Goal: Find specific page/section: Find specific page/section

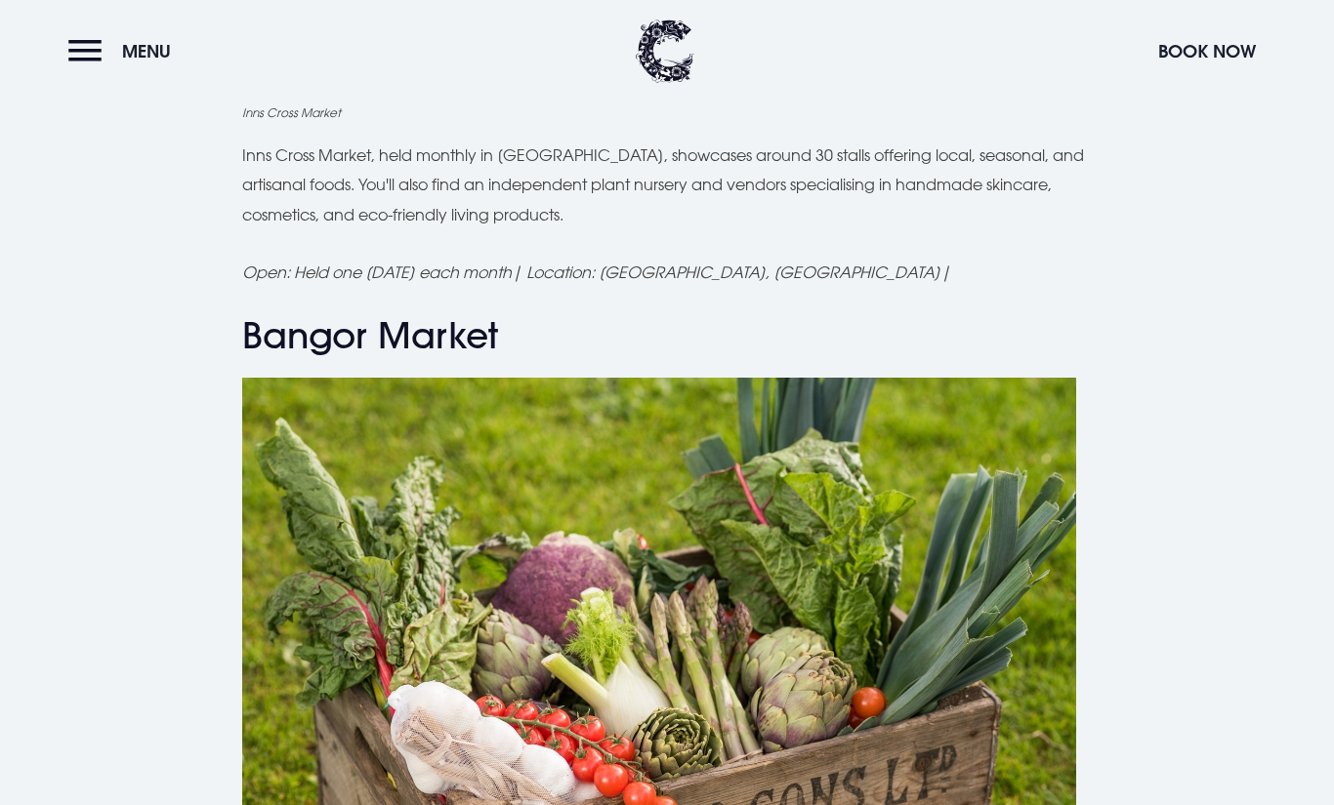
scroll to position [4352, 0]
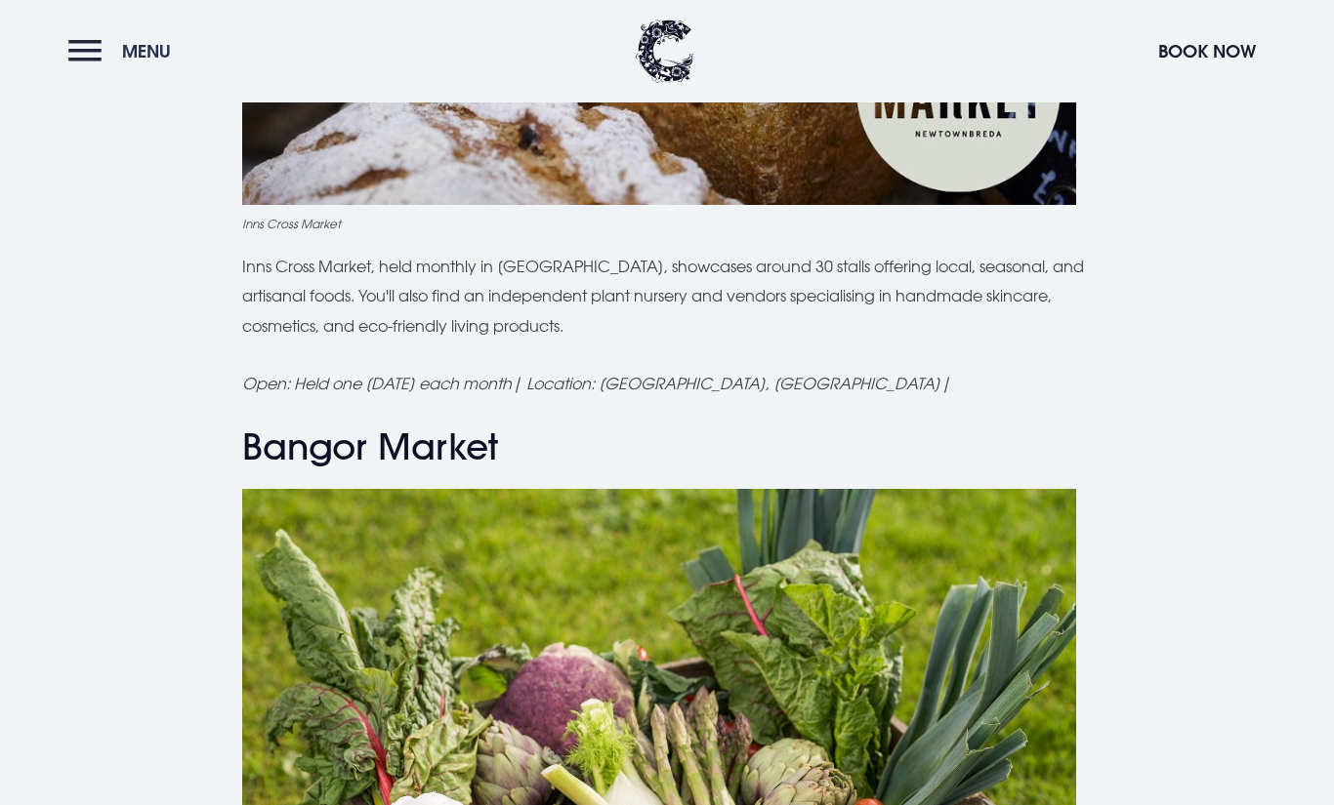
click at [146, 44] on span "Menu" at bounding box center [146, 51] width 49 height 22
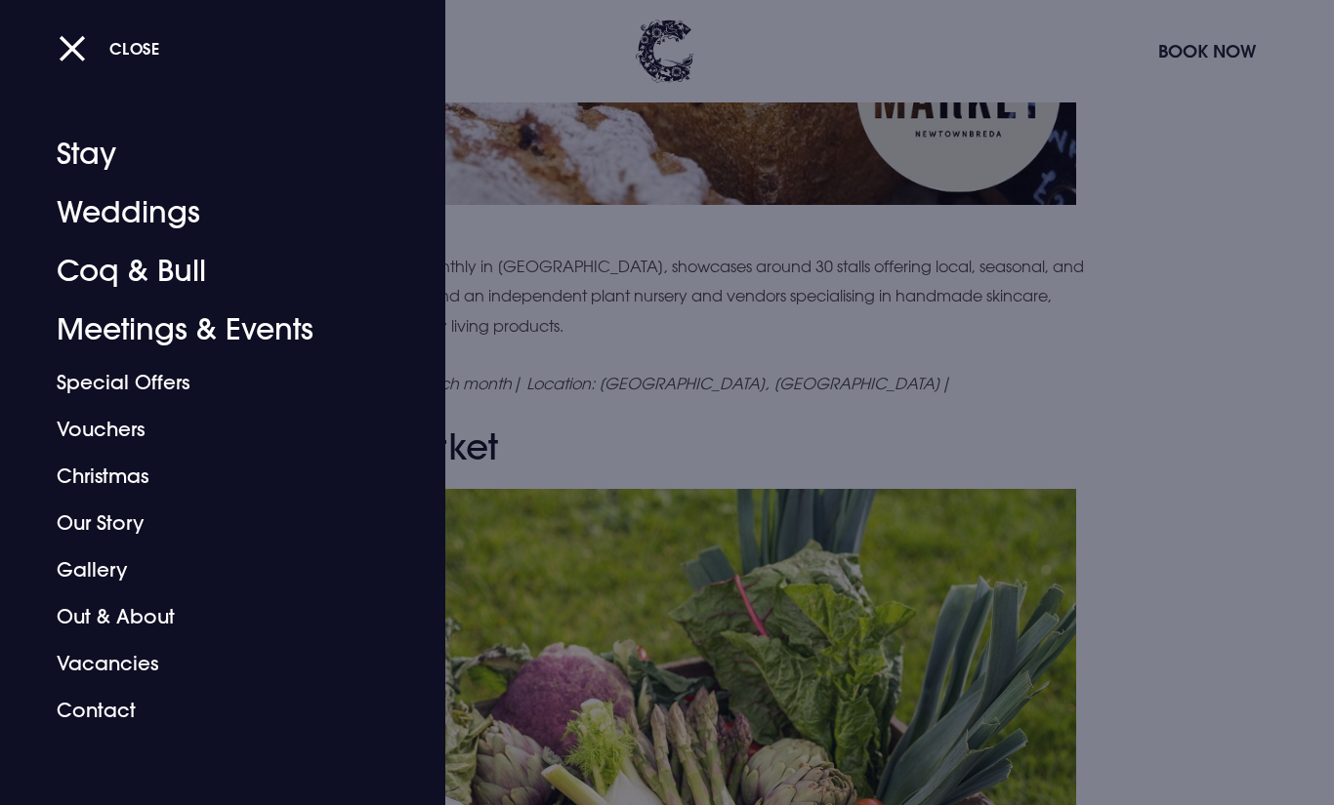
click at [49, 62] on div "Close Stay Weddings Coq & Bull Meetings & Events Special Offers Vouchers Christ…" at bounding box center [222, 402] width 445 height 805
click at [79, 35] on button "Close" at bounding box center [110, 48] width 102 height 40
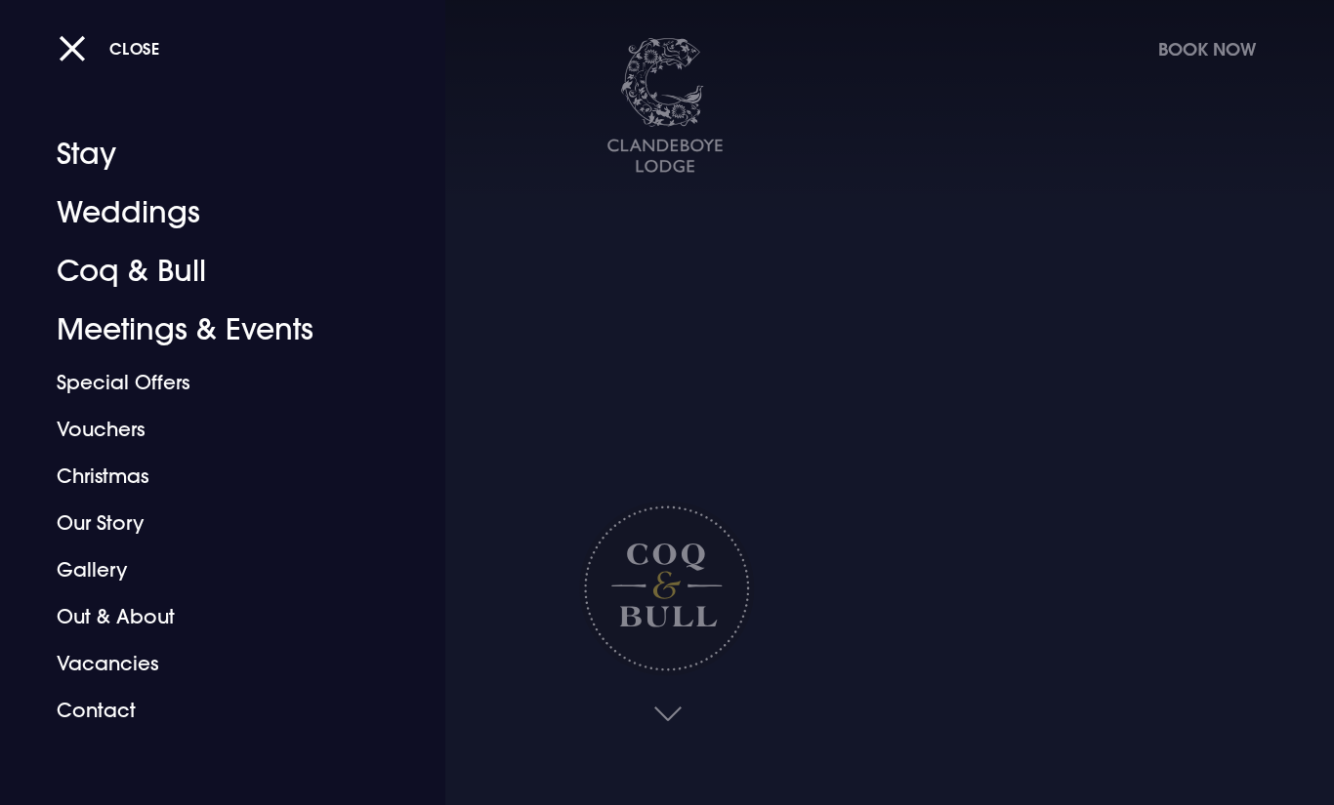
click at [497, 368] on div at bounding box center [667, 402] width 1334 height 805
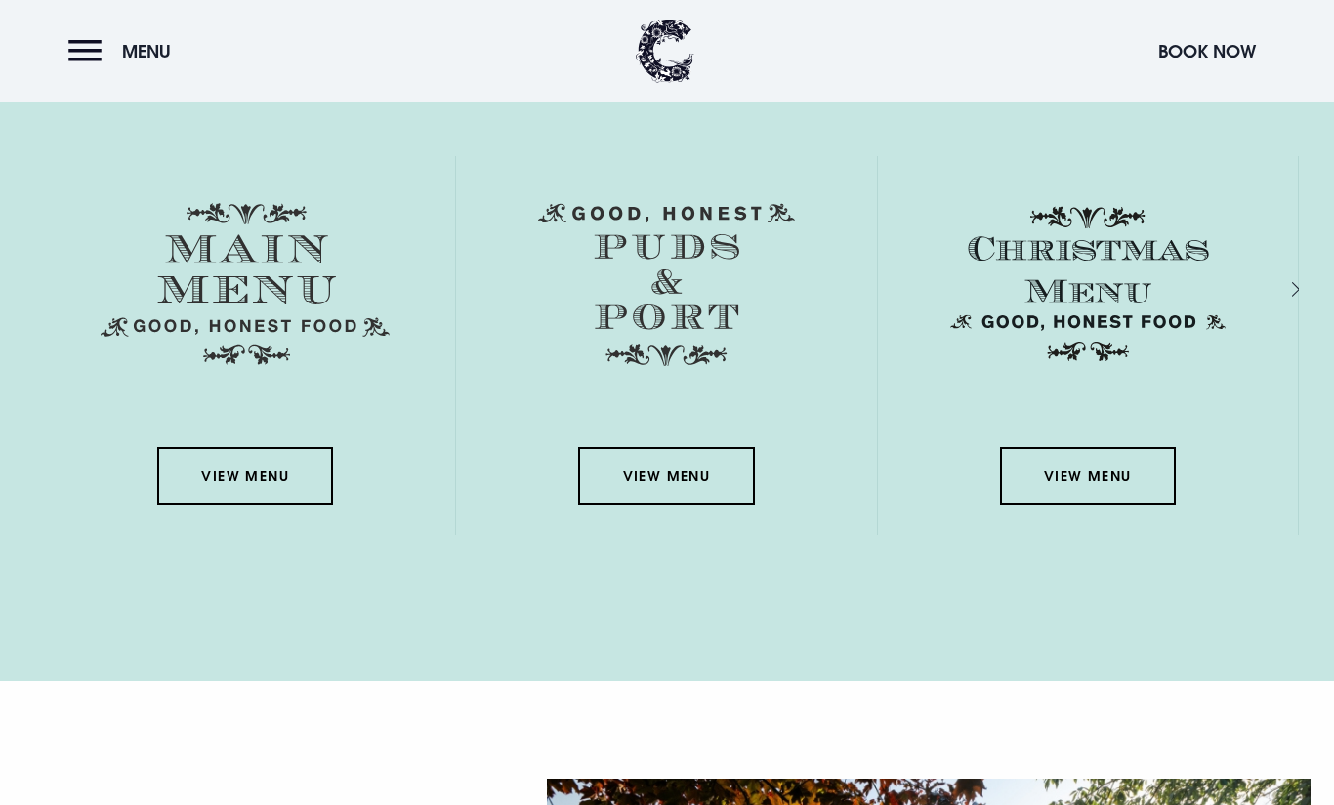
scroll to position [3390, 0]
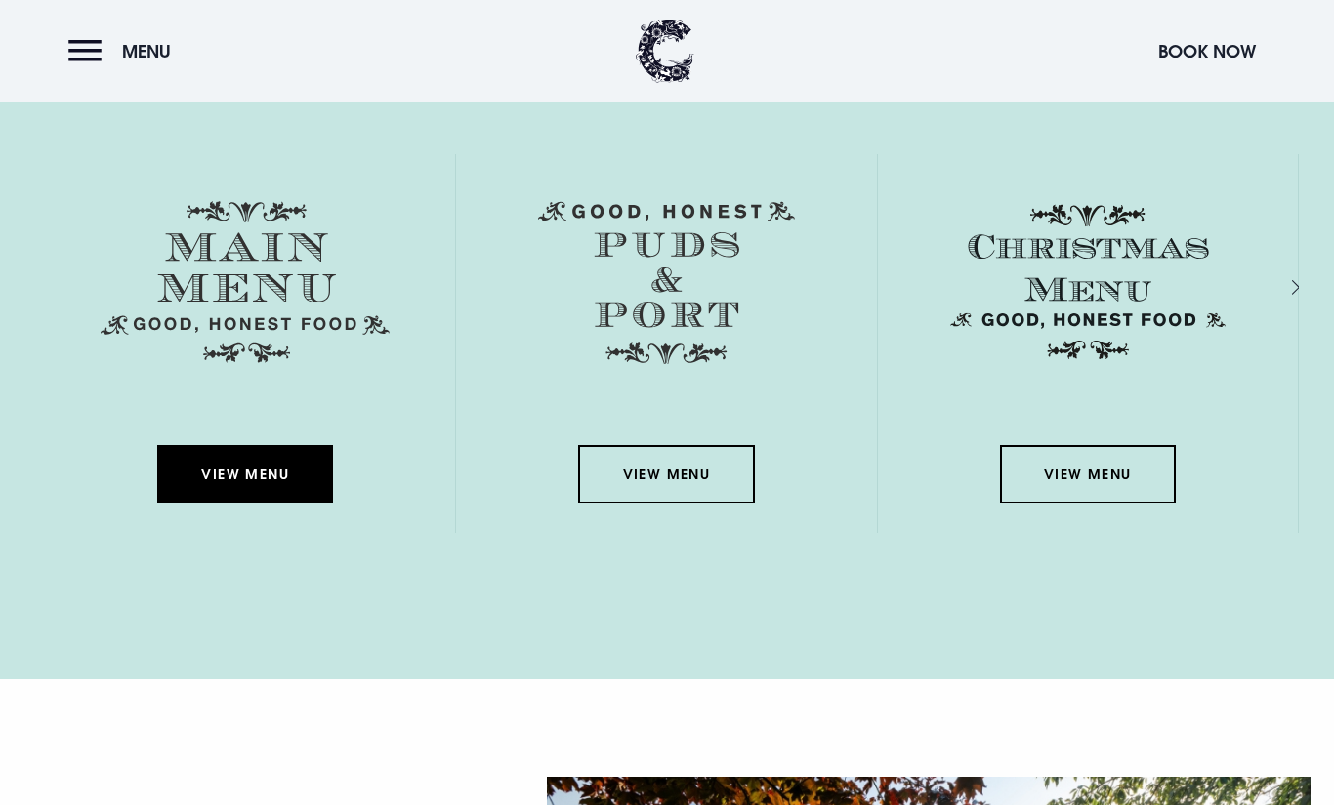
click at [308, 463] on link "View Menu" at bounding box center [245, 474] width 176 height 59
click at [255, 466] on link "View Menu" at bounding box center [245, 474] width 176 height 59
